Goal: Contribute content: Contribute content

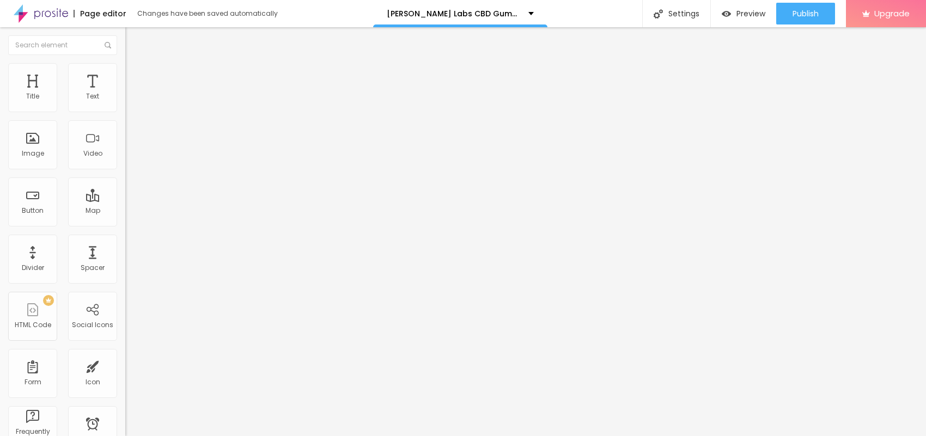
click at [125, 94] on span "Add image" at bounding box center [147, 88] width 45 height 9
drag, startPoint x: 20, startPoint y: 199, endPoint x: 23, endPoint y: 164, distance: 35.1
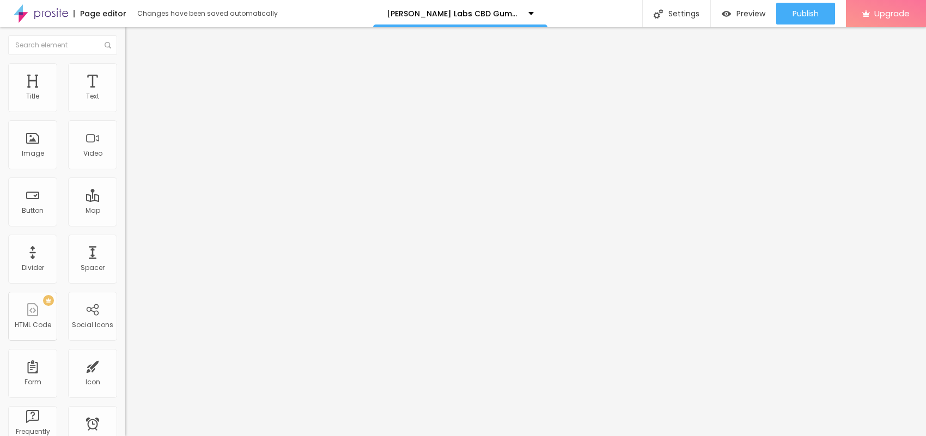
click at [125, 110] on input "text" at bounding box center [190, 104] width 131 height 11
paste input "[PERSON_NAME] Labs CBD Gummies"
type input "[PERSON_NAME] Labs CBD Gummies"
click at [125, 223] on input "https://" at bounding box center [190, 218] width 131 height 11
click at [125, 71] on li "Style" at bounding box center [187, 68] width 125 height 11
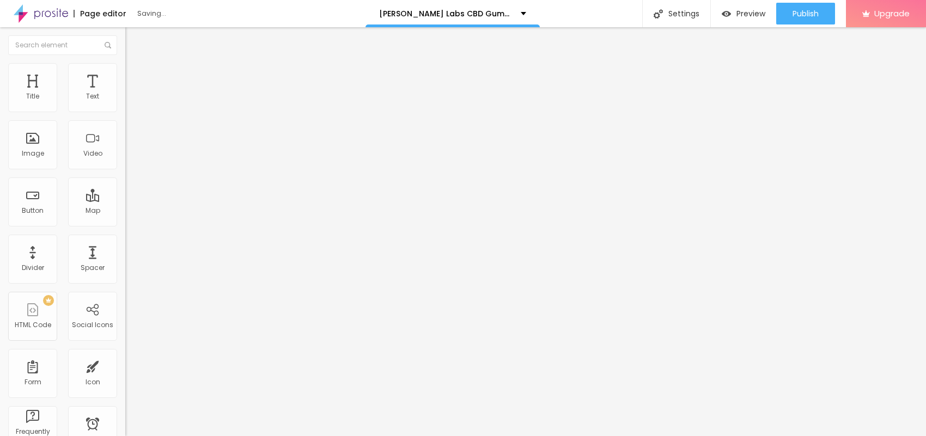
type input "95"
type input "90"
type input "85"
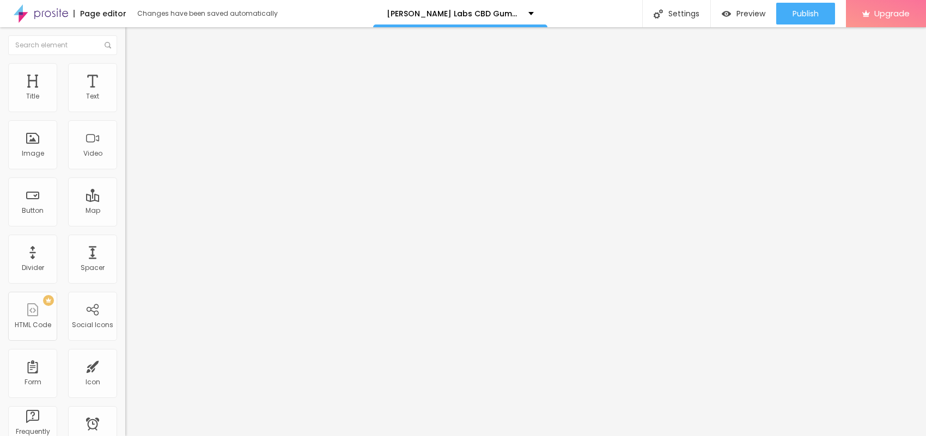
type input "85"
type input "70"
type input "65"
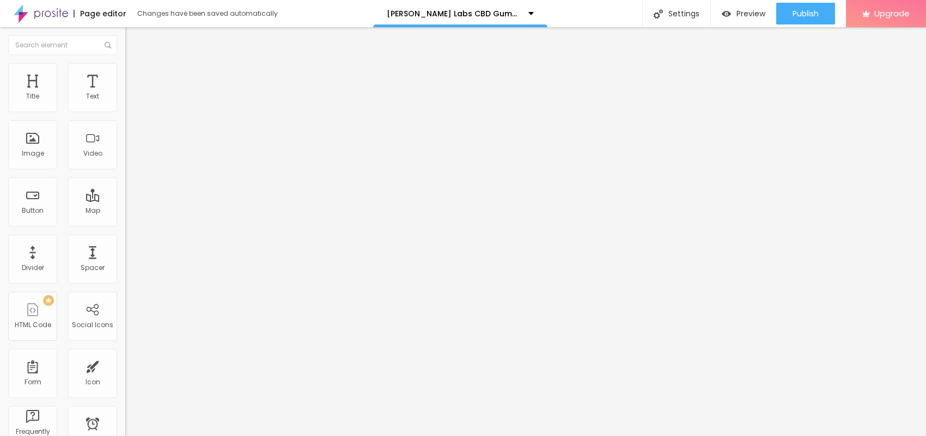
type input "60"
type input "55"
type input "50"
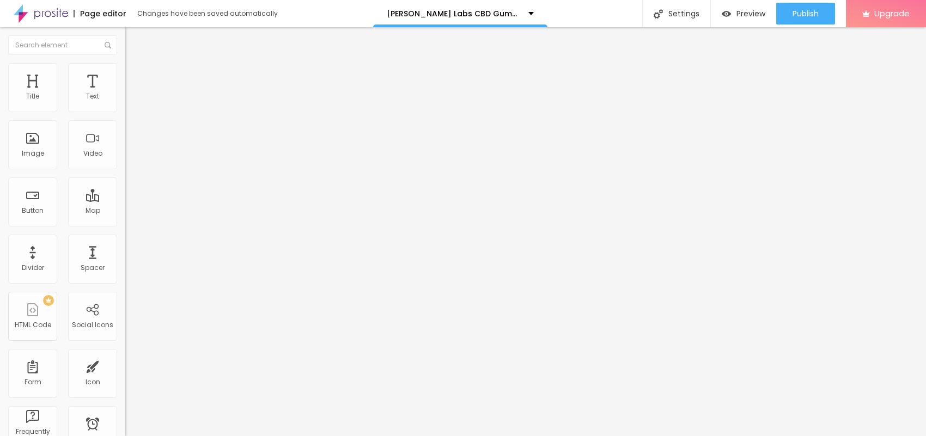
drag, startPoint x: 113, startPoint y: 118, endPoint x: 56, endPoint y: 117, distance: 57.2
type input "50"
click at [125, 112] on input "range" at bounding box center [160, 107] width 70 height 9
click at [135, 64] on span "Content" at bounding box center [148, 59] width 27 height 9
drag, startPoint x: 51, startPoint y: 295, endPoint x: 0, endPoint y: 283, distance: 52.1
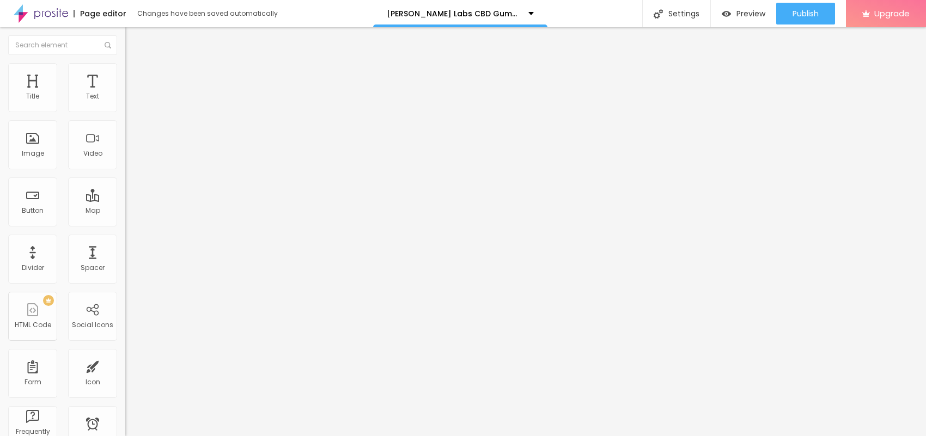
click at [125, 249] on div "Change image Image description (Alt) [PERSON_NAME] Labs CBD Gummies Align Aspec…" at bounding box center [187, 167] width 125 height 164
paste input "[URL][DOMAIN_NAME]"
type input "[URL][DOMAIN_NAME]"
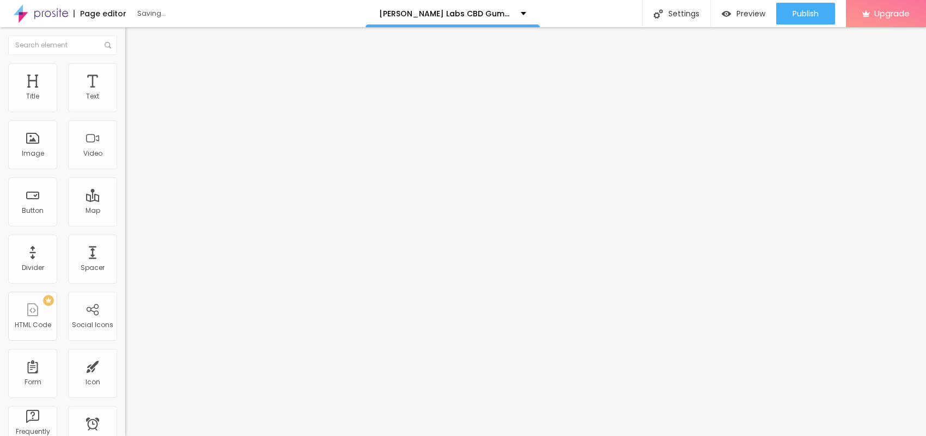
drag, startPoint x: 52, startPoint y: 124, endPoint x: 0, endPoint y: 139, distance: 53.8
click at [125, 131] on div "Text Click me Align Size Default Small Default Big Link URL https:// Open in ne…" at bounding box center [187, 164] width 125 height 159
paste input "😍👇SHOP NOW😍👇"
type input "😍👇SHOP NOW😍👇"
drag, startPoint x: 70, startPoint y: 225, endPoint x: 0, endPoint y: 281, distance: 89.5
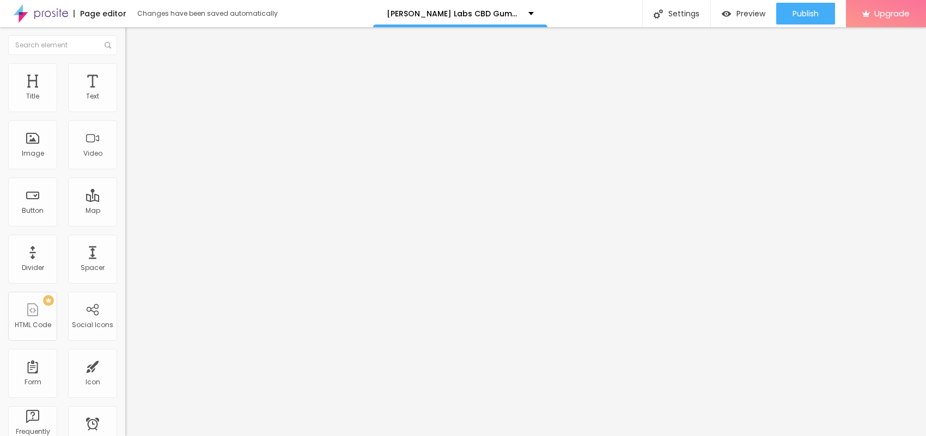
click at [125, 281] on div "Edit Button Content Style Advanced Text 😍👇SHOP NOW😍👇 Align Size Default Small D…" at bounding box center [187, 231] width 125 height 409
paste input "[URL][DOMAIN_NAME]"
type input "[URL][DOMAIN_NAME]"
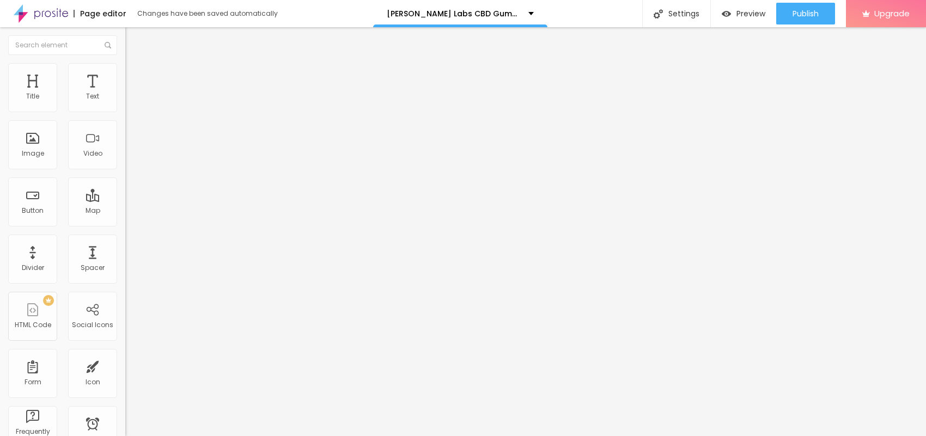
click at [131, 157] on icon "button" at bounding box center [133, 155] width 4 height 4
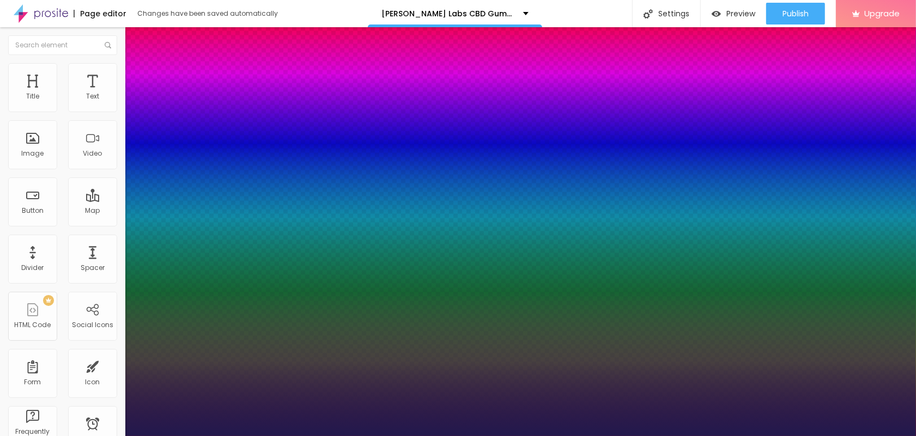
type input "1"
type input "20"
type input "1"
type input "22"
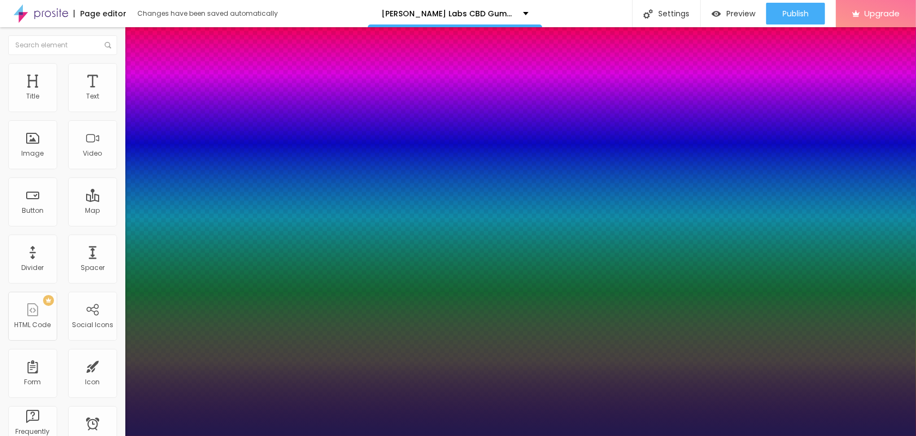
type input "22"
type input "1"
type input "23"
type input "1"
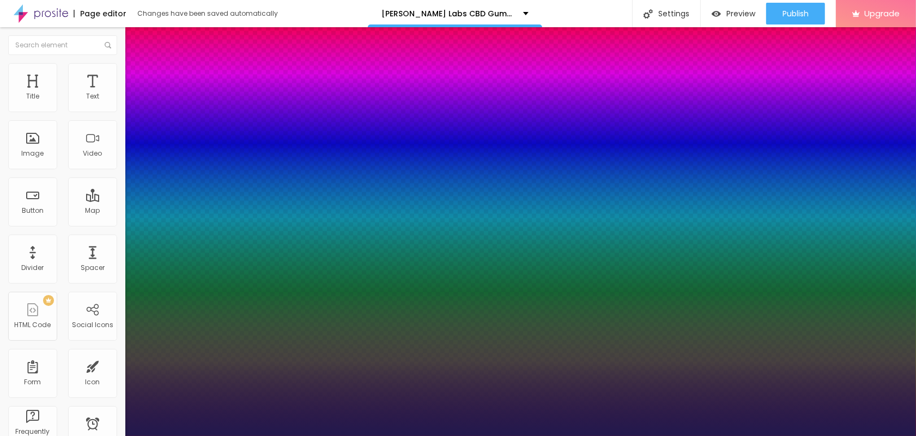
type input "22"
type input "1"
type input "20"
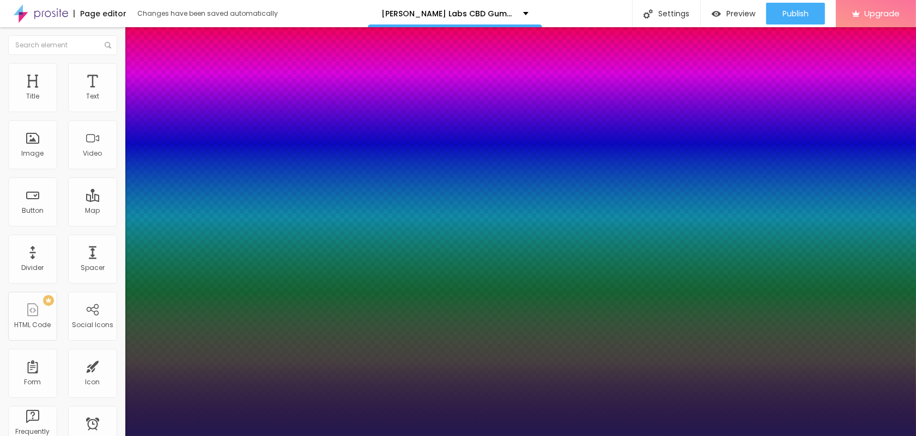
type input "1"
type input "18"
type input "1"
type input "20"
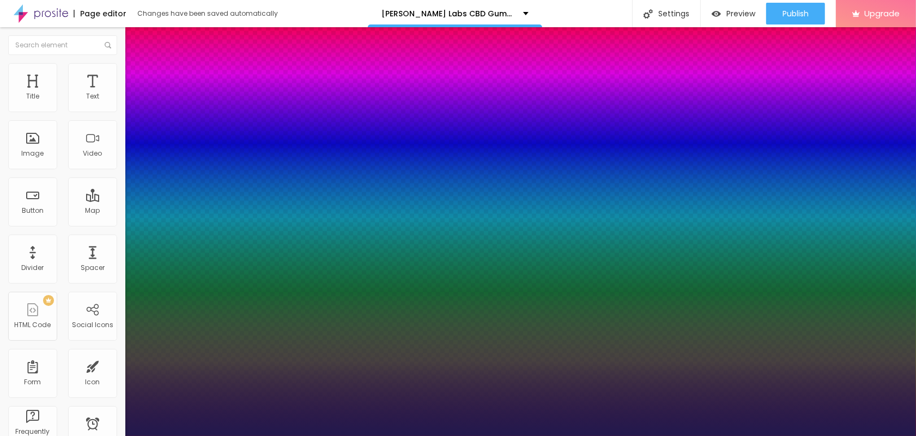
type input "20"
type input "1"
type input "20"
click at [417, 436] on div at bounding box center [458, 436] width 916 height 0
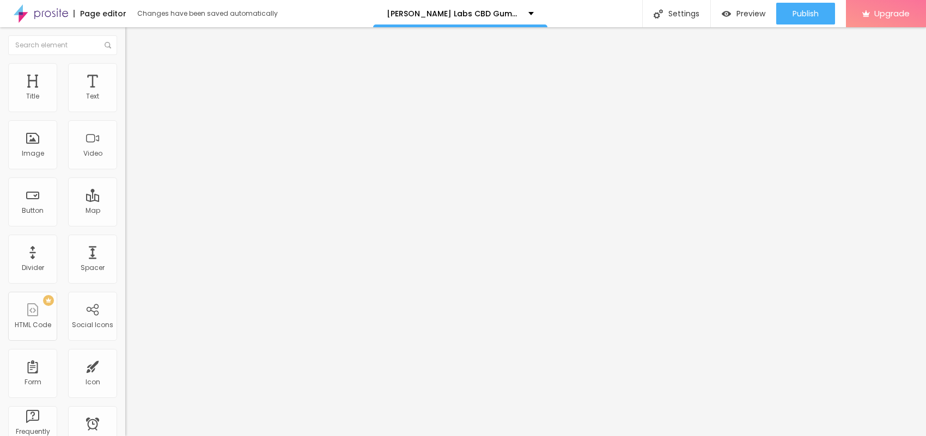
click at [125, 105] on button "button" at bounding box center [132, 98] width 15 height 11
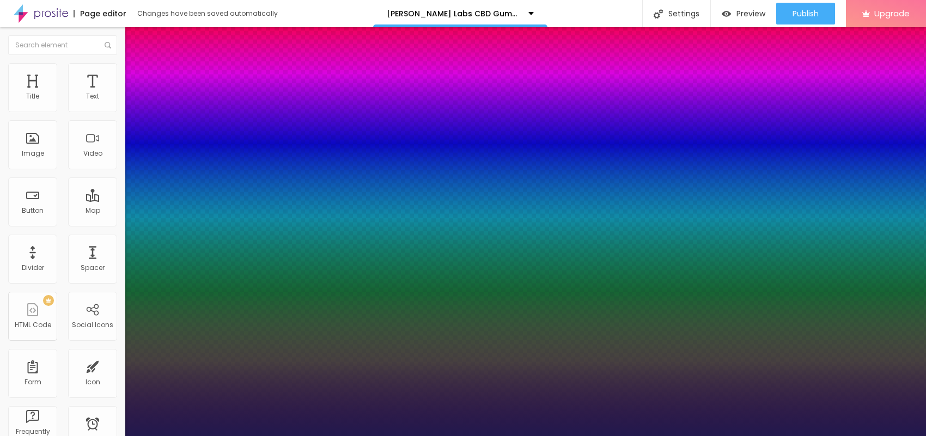
type input "1"
type input "17"
type input "1"
type input "18"
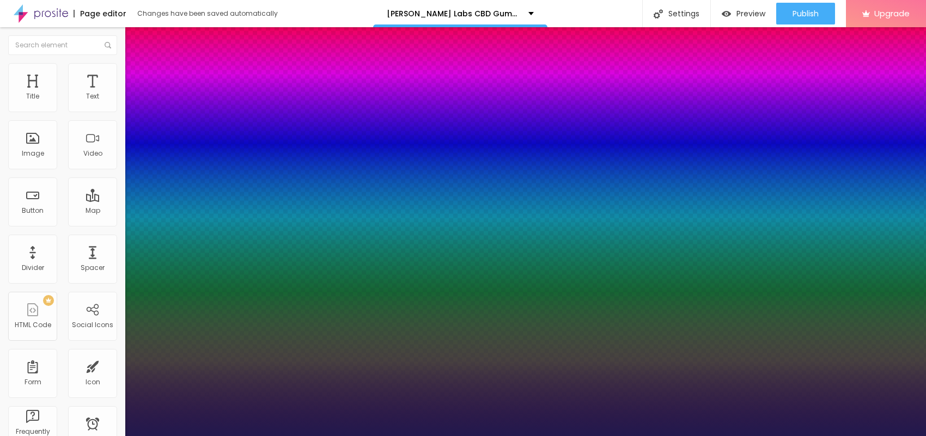
type input "18"
type input "1"
type input "20"
type input "1"
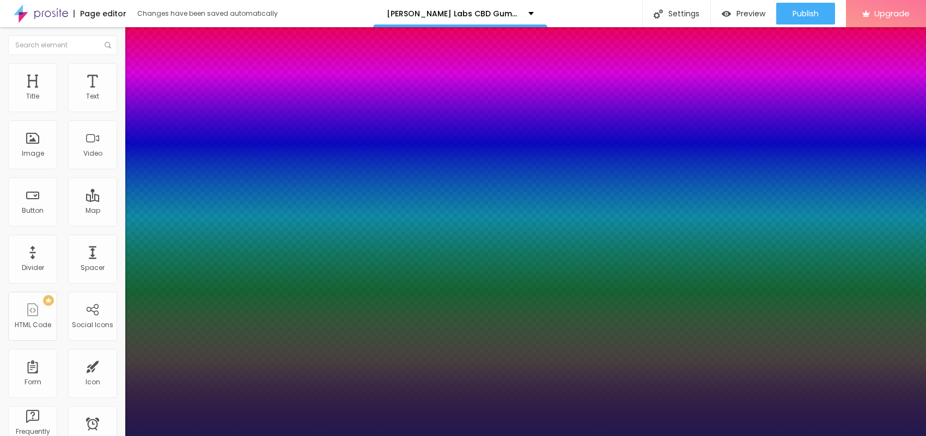
drag, startPoint x: 146, startPoint y: 184, endPoint x: 151, endPoint y: 183, distance: 5.6
type input "20"
click at [372, 436] on div at bounding box center [463, 436] width 926 height 0
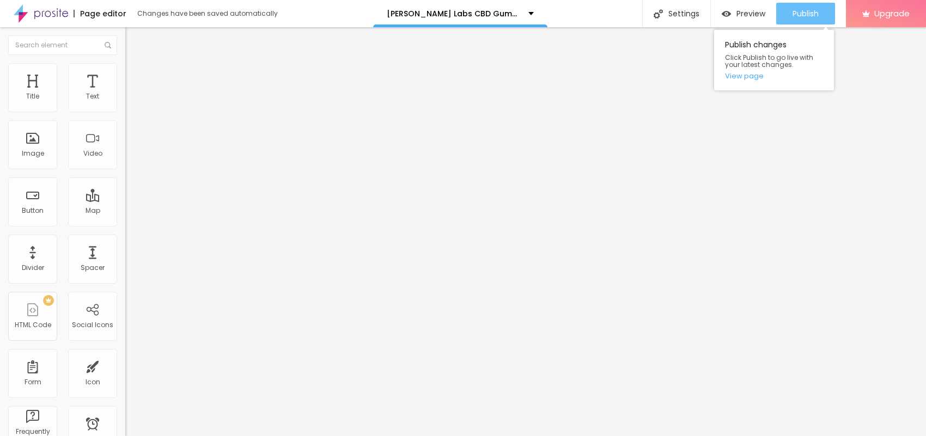
click at [793, 20] on div "Publish" at bounding box center [806, 14] width 26 height 22
click at [749, 77] on link "View page" at bounding box center [774, 75] width 98 height 7
